Goal: Navigation & Orientation: Find specific page/section

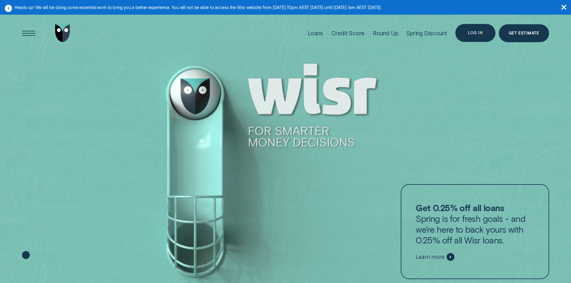
click at [464, 32] on div "Log in" at bounding box center [475, 33] width 40 height 18
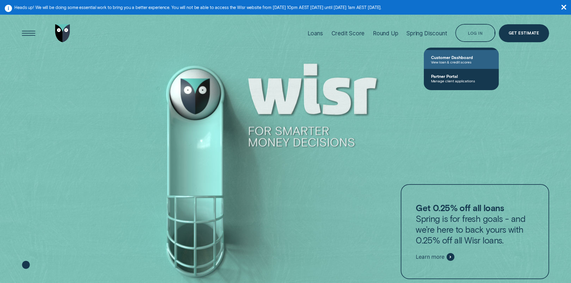
click at [451, 58] on span "Customer Dashboard" at bounding box center [461, 57] width 61 height 5
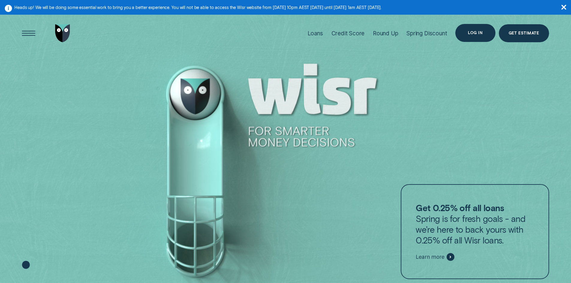
click at [468, 31] on div "Log in" at bounding box center [475, 33] width 40 height 18
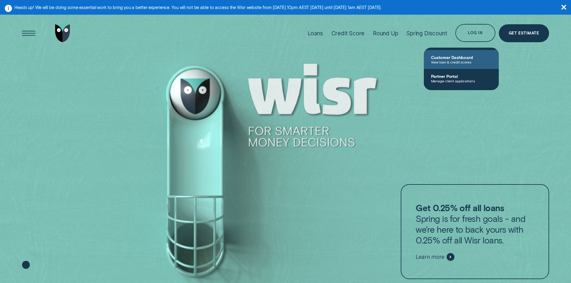
click at [461, 58] on span "Customer Dashboard" at bounding box center [461, 57] width 61 height 5
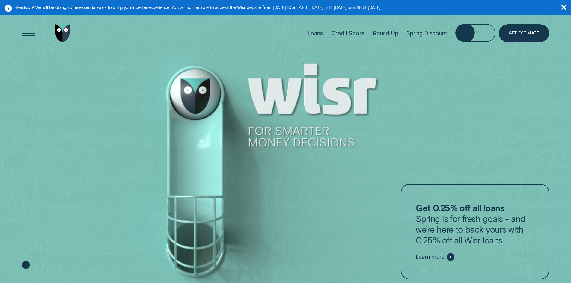
click at [472, 27] on div "Log in" at bounding box center [475, 33] width 40 height 18
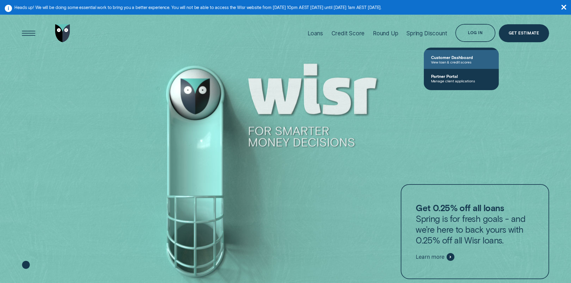
click at [457, 53] on link "Customer Dashboard View loan & credit scores" at bounding box center [461, 59] width 75 height 19
